Goal: Task Accomplishment & Management: Manage account settings

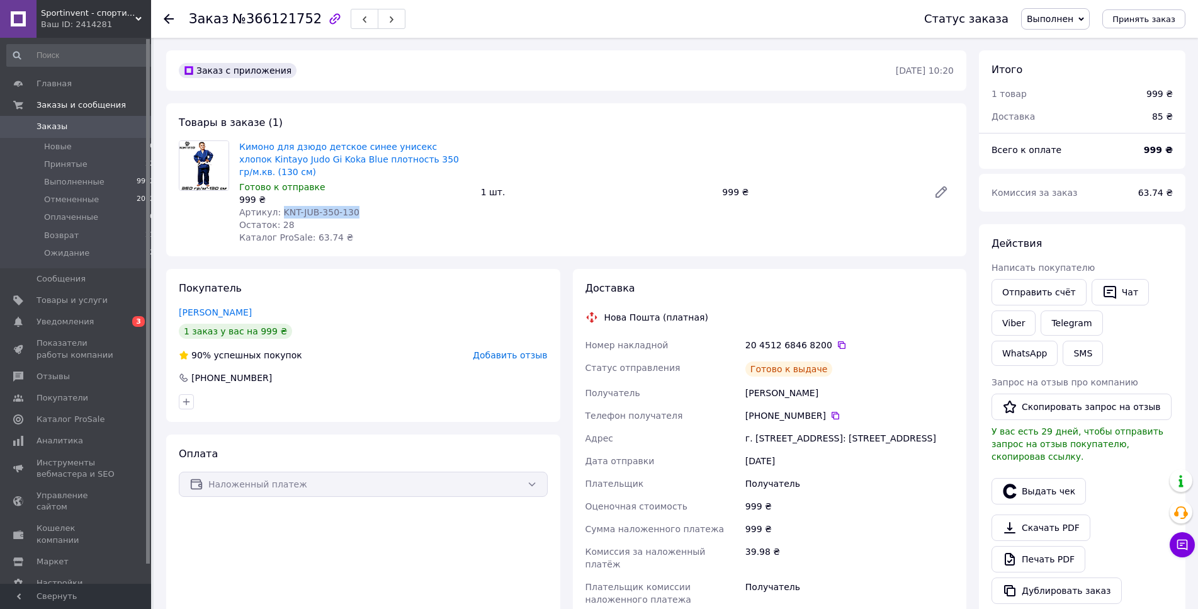
drag, startPoint x: 350, startPoint y: 200, endPoint x: 277, endPoint y: 203, distance: 73.1
copy span "KNT-JUB-350-130"
click at [277, 206] on div "Артикул: KNT-JUB-350-130" at bounding box center [355, 212] width 232 height 13
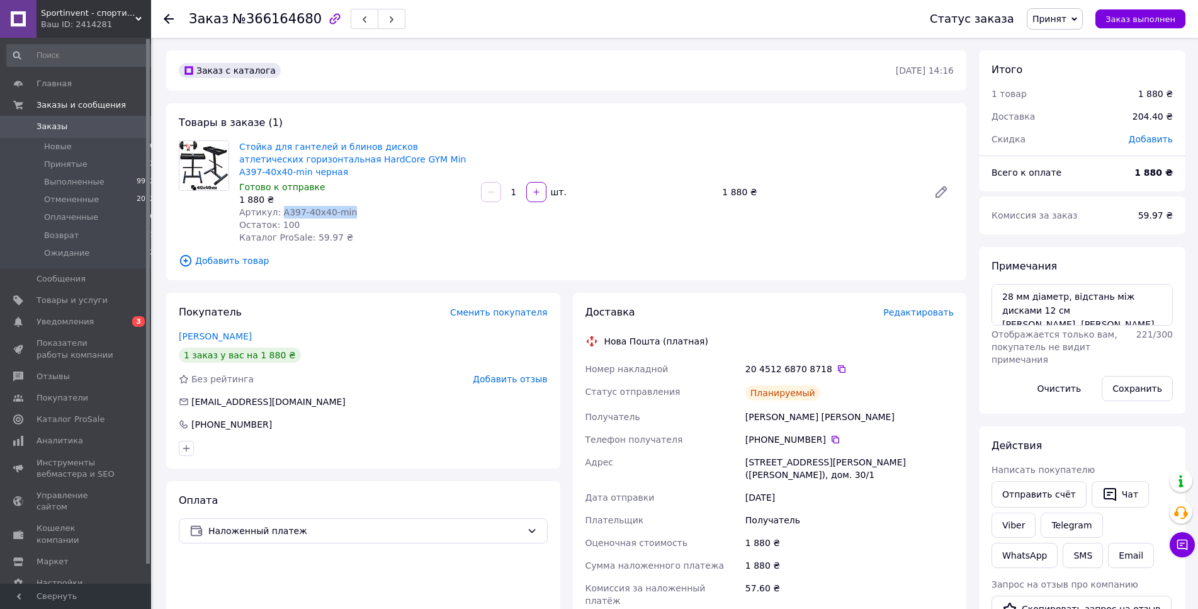
drag, startPoint x: 345, startPoint y: 215, endPoint x: 276, endPoint y: 217, distance: 68.7
copy span "А397-40x40-min"
click at [276, 217] on div "Артикул: А397-40x40-min" at bounding box center [355, 212] width 232 height 13
copy span "А397-40x40-min"
click at [837, 367] on icon at bounding box center [842, 369] width 10 height 10
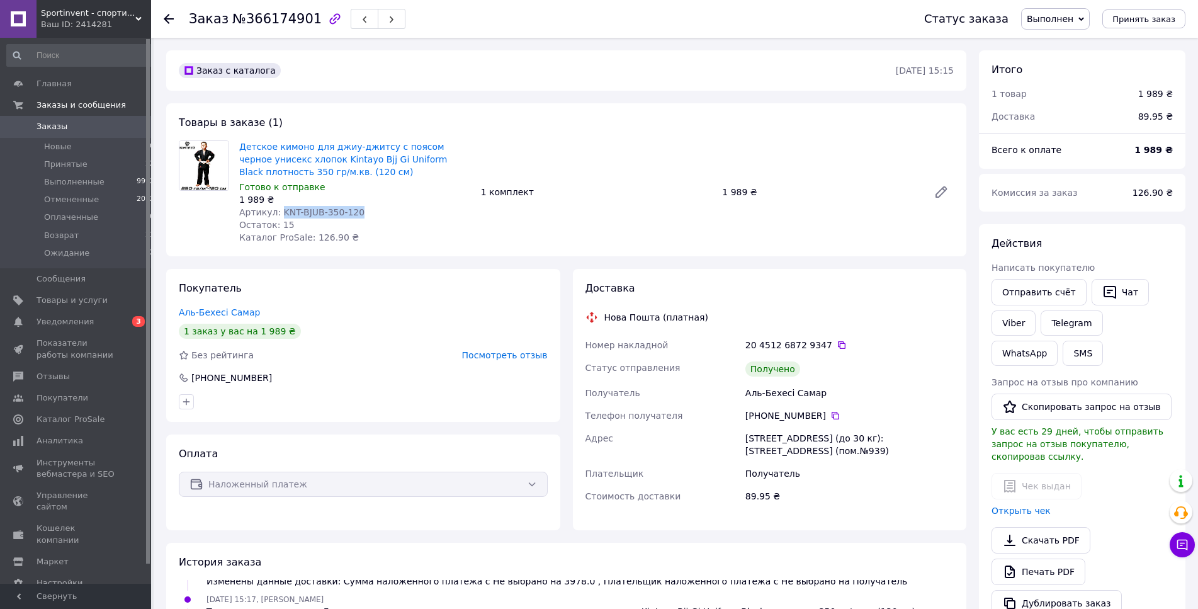
drag, startPoint x: 350, startPoint y: 211, endPoint x: 276, endPoint y: 213, distance: 73.7
click at [276, 213] on div "Артикул: KNT-BJUB-350-120" at bounding box center [355, 212] width 232 height 13
click at [837, 347] on icon at bounding box center [842, 345] width 10 height 10
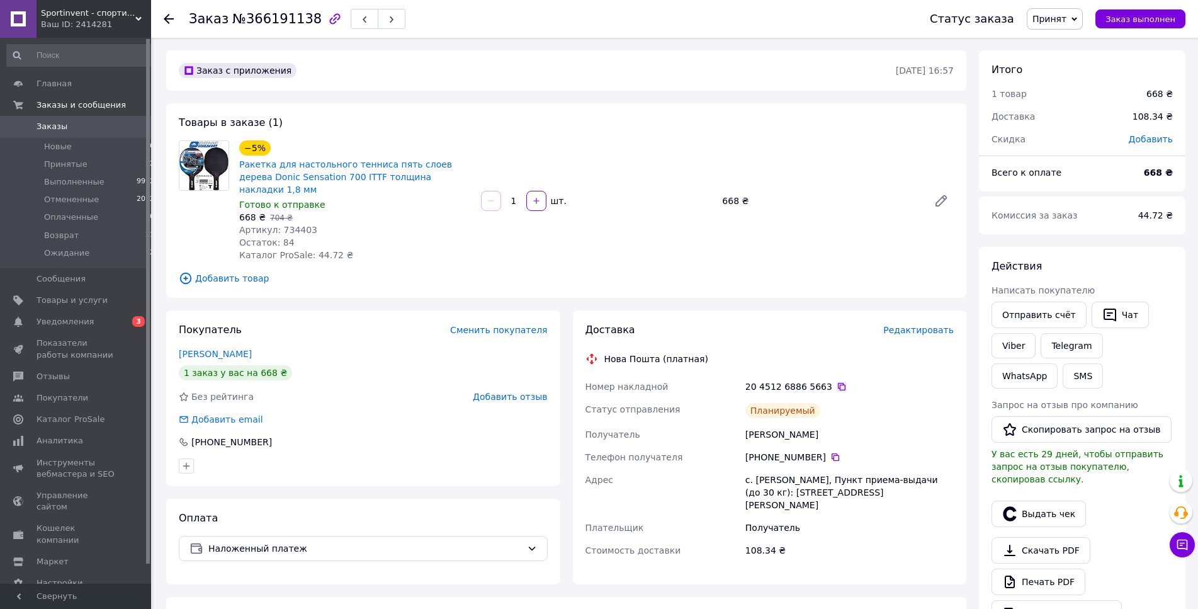
click at [838, 383] on icon at bounding box center [842, 387] width 8 height 8
click at [293, 225] on span "Артикул: 734403" at bounding box center [278, 230] width 78 height 10
copy span "734403"
click at [293, 225] on span "Артикул: 734403" at bounding box center [278, 230] width 78 height 10
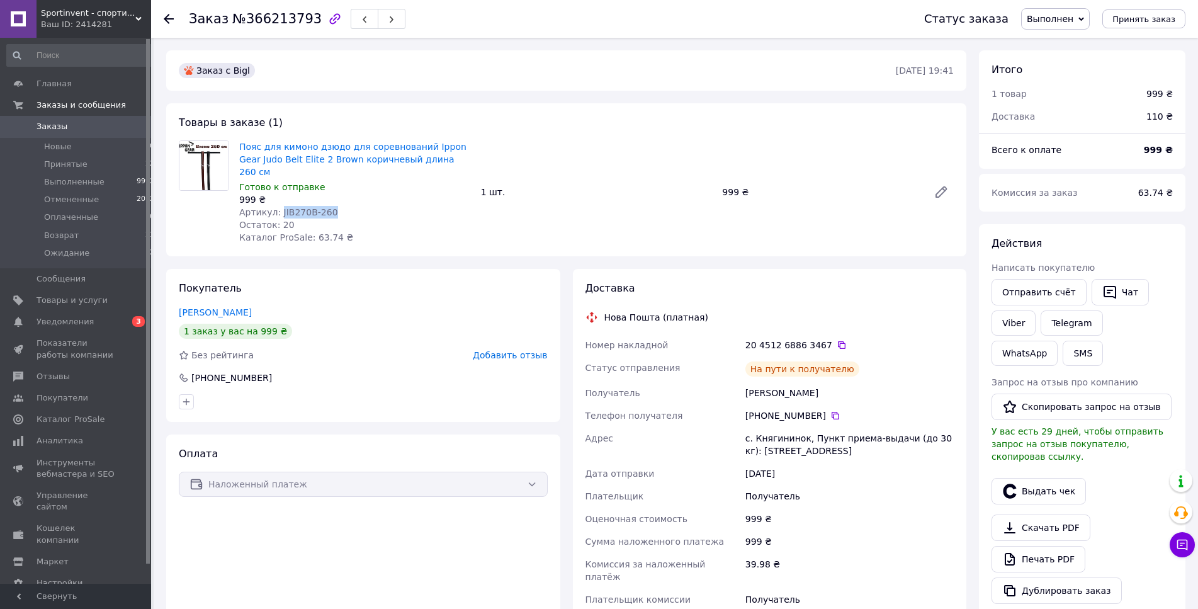
drag, startPoint x: 339, startPoint y: 199, endPoint x: 278, endPoint y: 201, distance: 61.1
copy span "JIB270B-260"
click at [278, 206] on div "Артикул: JIB270B-260" at bounding box center [355, 212] width 232 height 13
copy span "JIB270B-260"
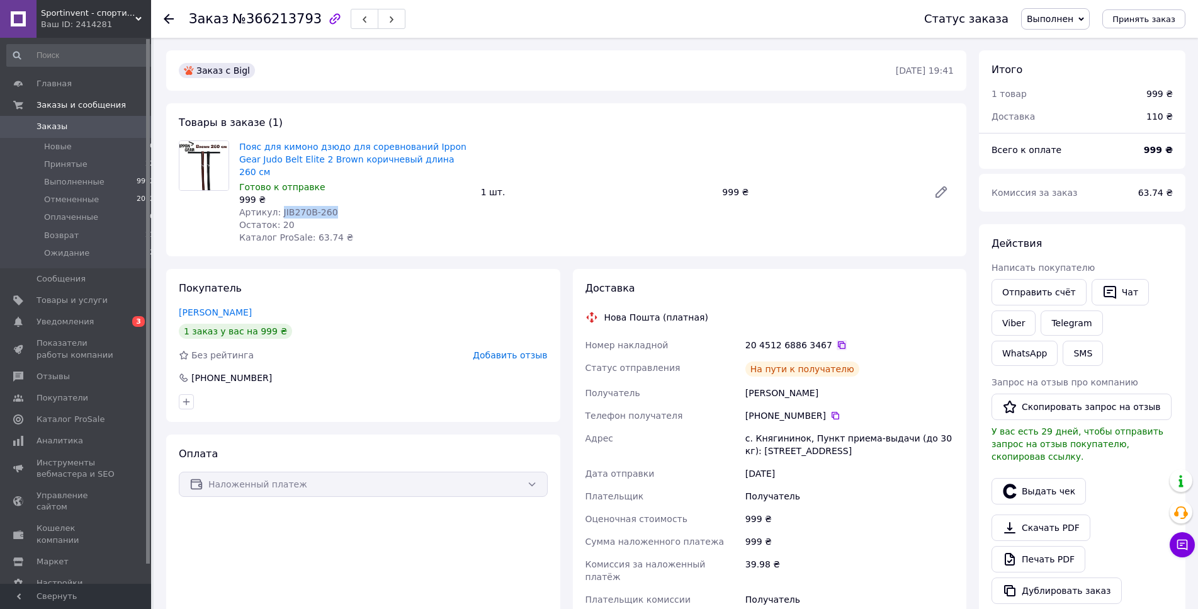
click at [838, 341] on icon at bounding box center [842, 345] width 8 height 8
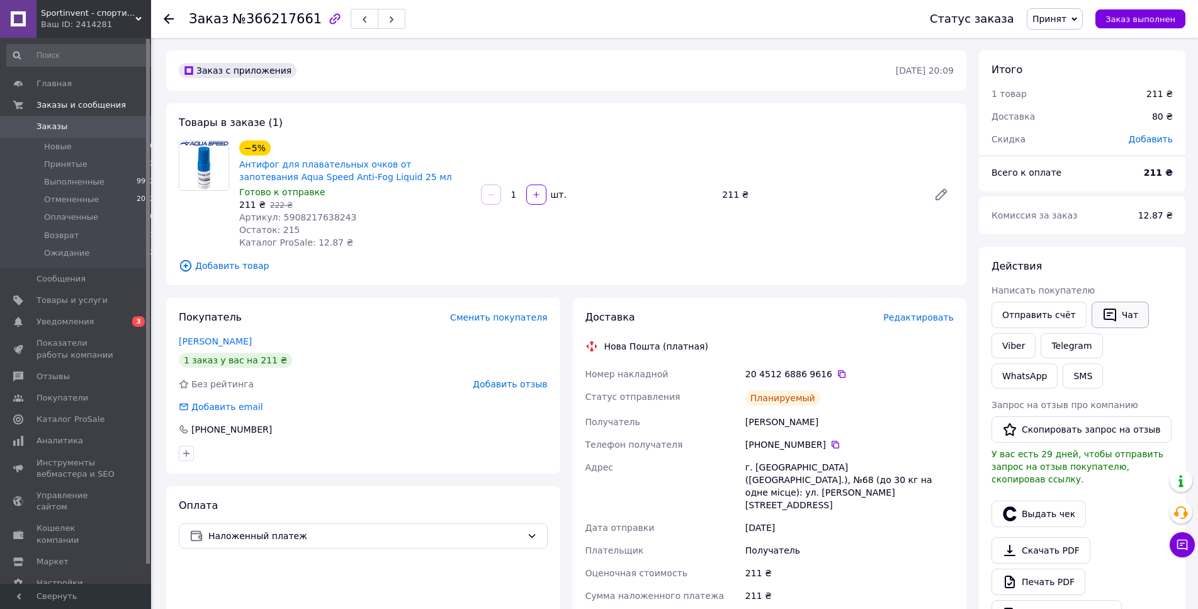
click at [1109, 325] on button "Чат" at bounding box center [1120, 315] width 57 height 26
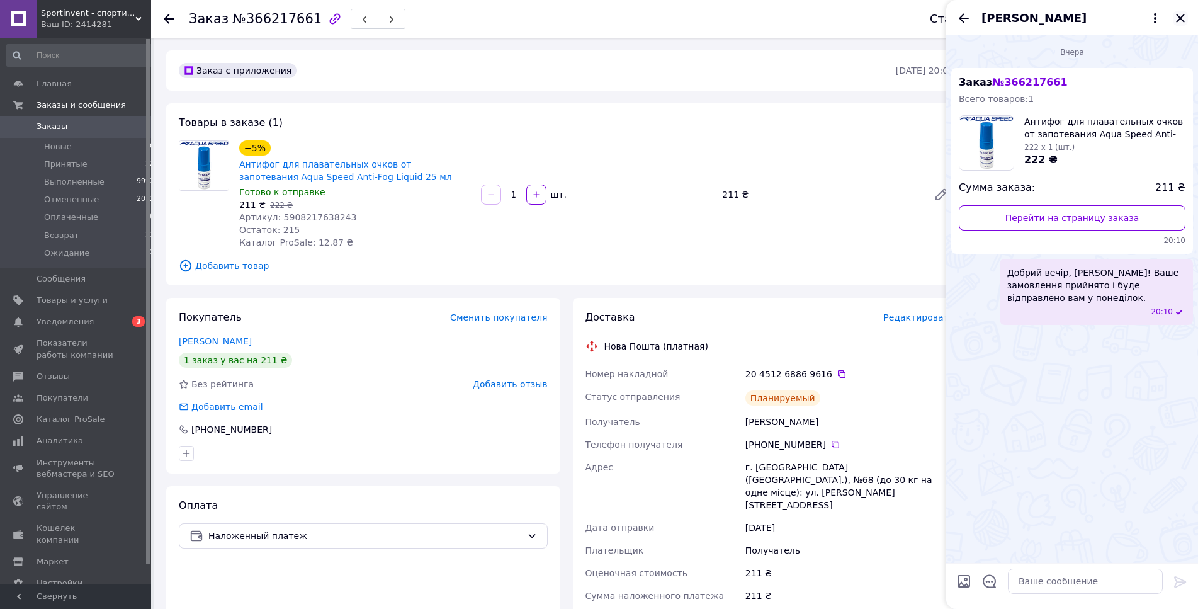
click at [1181, 13] on icon "Закрыть" at bounding box center [1180, 18] width 15 height 15
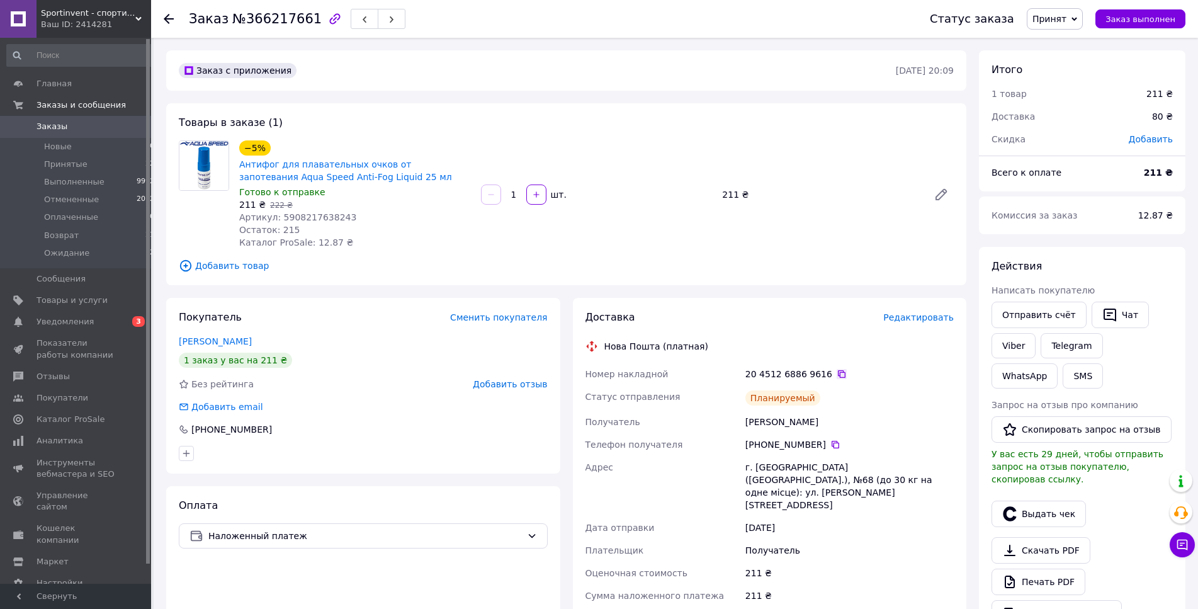
drag, startPoint x: 821, startPoint y: 372, endPoint x: 833, endPoint y: 372, distance: 11.3
click at [823, 372] on div "20 4512 6886 9616" at bounding box center [850, 374] width 208 height 13
click at [837, 374] on icon at bounding box center [842, 374] width 10 height 10
click at [838, 374] on icon at bounding box center [842, 374] width 8 height 8
click at [334, 215] on span "Артикул: 5908217638243" at bounding box center [297, 217] width 117 height 10
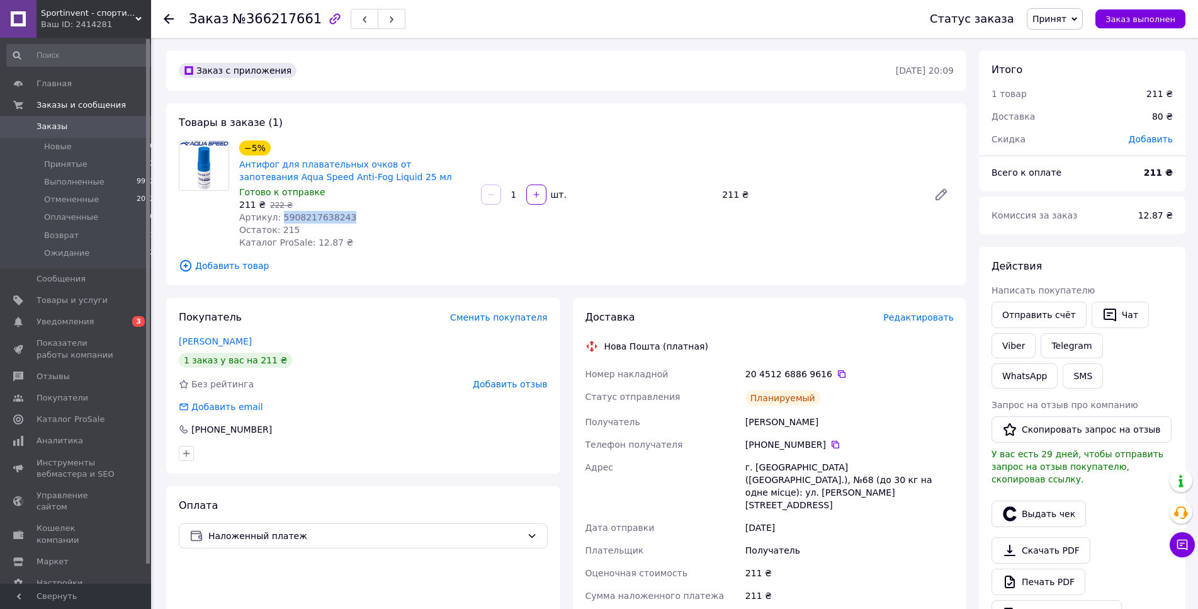
copy span "5908217638243"
click at [334, 215] on span "Артикул: 5908217638243" at bounding box center [297, 217] width 117 height 10
